Goal: Task Accomplishment & Management: Use online tool/utility

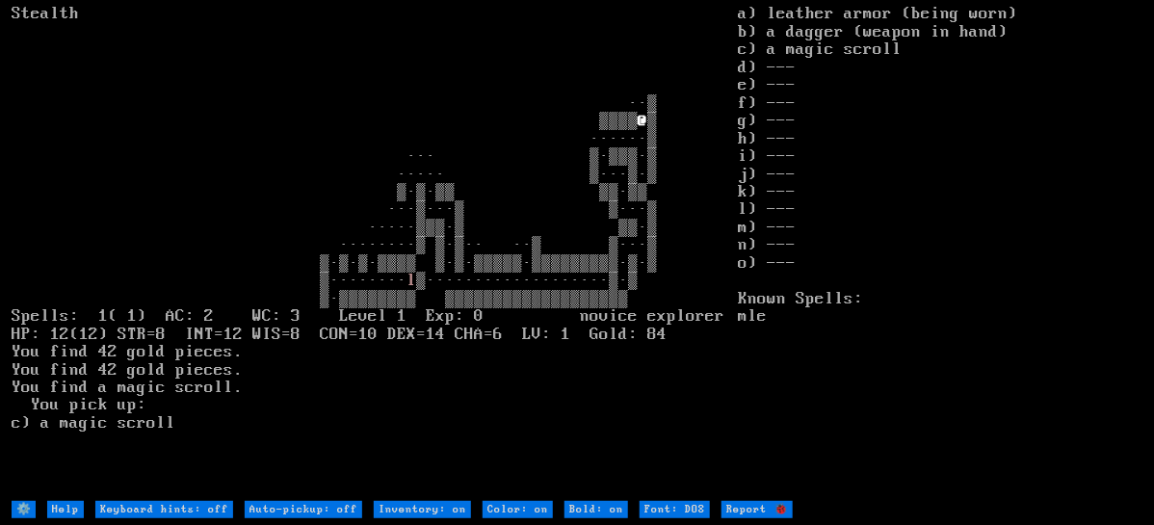
type off "Auto-pickup: on"
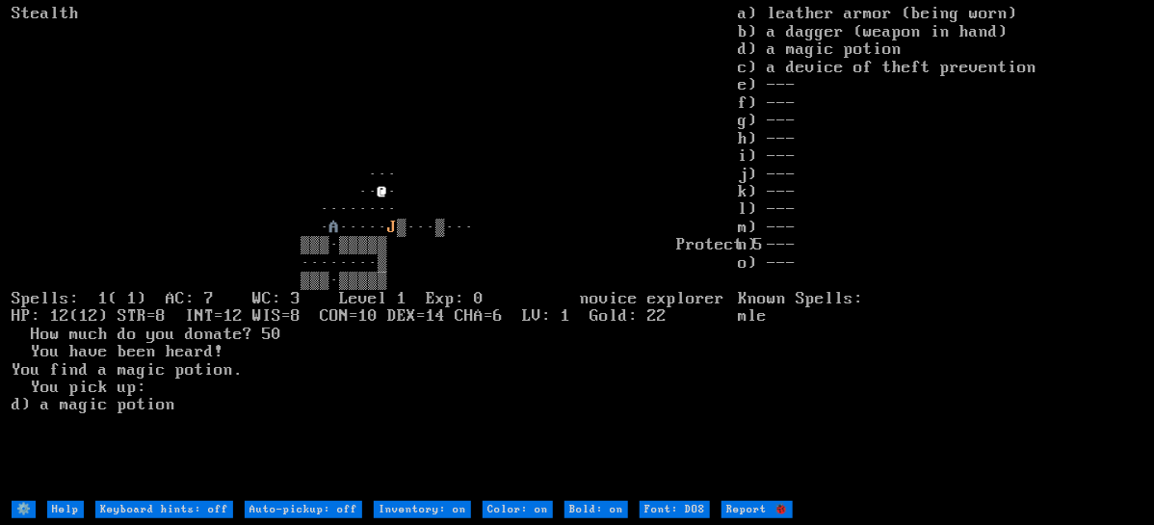
type off "Auto-pickup: on"
